Goal: Task Accomplishment & Management: Use online tool/utility

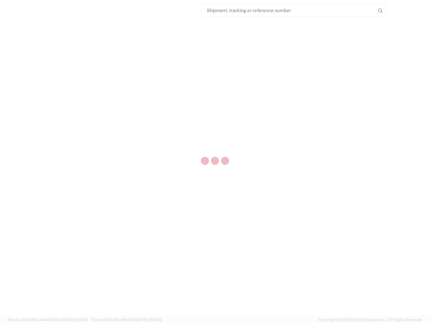
select select "US"
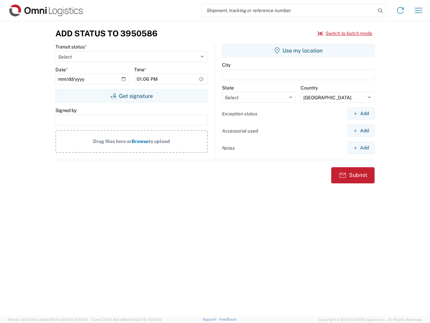
click at [289, 10] on input "search" at bounding box center [289, 10] width 174 height 13
click at [380, 11] on icon at bounding box center [380, 10] width 9 height 9
click at [401, 10] on icon at bounding box center [400, 10] width 11 height 11
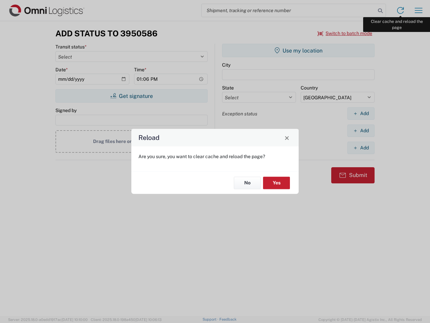
click at [419, 10] on div "Reload Are you sure, you want to clear cache and reload the page? No Yes" at bounding box center [215, 161] width 430 height 323
click at [345, 33] on div "Reload Are you sure, you want to clear cache and reload the page? No Yes" at bounding box center [215, 161] width 430 height 323
click at [131, 96] on div "Reload Are you sure, you want to clear cache and reload the page? No Yes" at bounding box center [215, 161] width 430 height 323
click at [298, 50] on div "Reload Are you sure, you want to clear cache and reload the page? No Yes" at bounding box center [215, 161] width 430 height 323
click at [361, 113] on div "Reload Are you sure, you want to clear cache and reload the page? No Yes" at bounding box center [215, 161] width 430 height 323
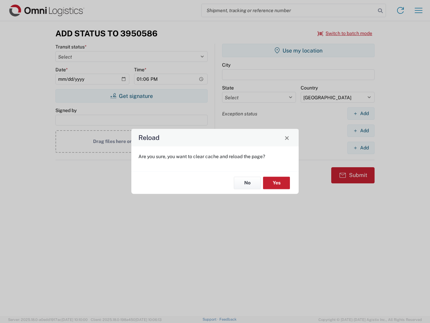
click at [361, 130] on div "Reload Are you sure, you want to clear cache and reload the page? No Yes" at bounding box center [215, 161] width 430 height 323
click at [361, 148] on div "Reload Are you sure, you want to clear cache and reload the page? No Yes" at bounding box center [215, 161] width 430 height 323
